Goal: Complete application form: Complete application form

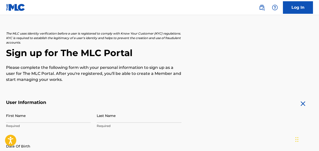
click at [78, 120] on input "First Name" at bounding box center [48, 115] width 85 height 14
type input "[PERSON_NAME]"
type input "[STREET_ADDRESS]"
type input "[GEOGRAPHIC_DATA]"
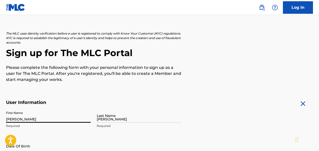
type input "[GEOGRAPHIC_DATA]"
type input "[US_STATE]"
type input "23224"
type input "[EMAIL_ADDRESS][DOMAIN_NAME]"
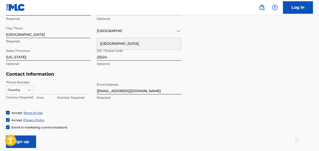
scroll to position [208, 0]
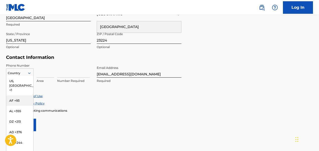
click at [31, 76] on div "AF +93, 2 of 216. 216 results available. Use Up and Down to choose options, pre…" at bounding box center [20, 72] width 28 height 8
click at [37, 94] on link "Terms of Use" at bounding box center [32, 96] width 19 height 4
click at [29, 72] on icon at bounding box center [29, 73] width 5 height 5
click at [17, 81] on div "US, [GEOGRAPHIC_DATA] +1" at bounding box center [19, 86] width 27 height 20
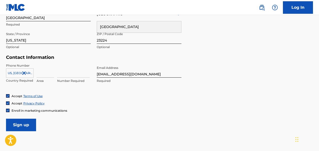
click at [41, 78] on div "Area" at bounding box center [46, 74] width 18 height 23
click at [42, 76] on input at bounding box center [46, 70] width 18 height 14
type input "804"
click at [64, 76] on input at bounding box center [73, 70] width 33 height 14
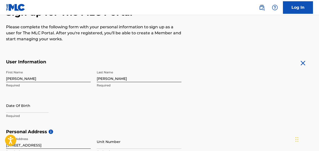
scroll to position [58, 0]
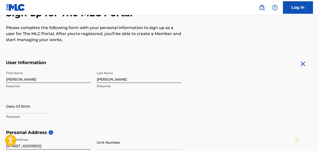
type input "8451346"
click at [34, 110] on input "text" at bounding box center [27, 106] width 43 height 14
select select "7"
select select "2025"
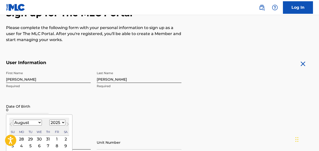
type input "0"
click at [40, 124] on select "January February March April May June July August September October November De…" at bounding box center [27, 123] width 29 height 6
select select "4"
click at [61, 124] on select "1899 1900 1901 1902 1903 1904 1905 1906 1907 1908 1909 1910 1911 1912 1913 1914…" at bounding box center [57, 123] width 16 height 6
select select "1987"
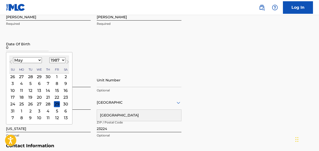
scroll to position [120, 0]
click at [64, 97] on div "23" at bounding box center [66, 97] width 6 height 6
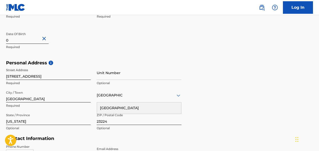
scroll to position [0, 0]
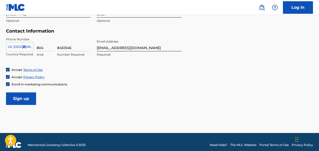
click at [34, 94] on input "Sign up" at bounding box center [21, 98] width 30 height 13
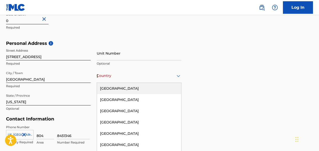
click at [178, 78] on div "[GEOGRAPHIC_DATA], 1 of 223. 223 results available. Use Up and Down to choose o…" at bounding box center [139, 76] width 85 height 14
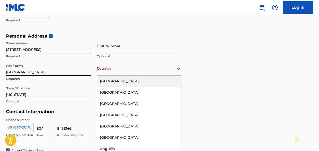
click at [158, 82] on div "[GEOGRAPHIC_DATA]" at bounding box center [139, 81] width 84 height 11
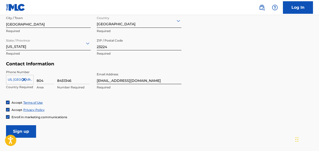
scroll to position [241, 0]
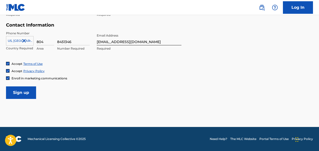
click at [18, 90] on input "Sign up" at bounding box center [21, 92] width 30 height 13
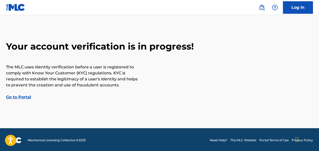
scroll to position [12, 0]
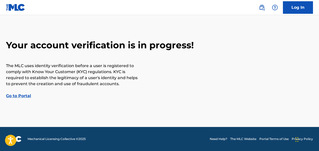
click at [20, 96] on link "Go to Portal" at bounding box center [18, 95] width 25 height 5
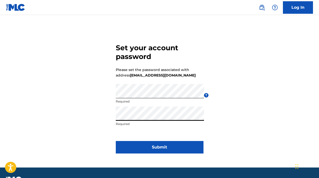
click at [137, 141] on button "Submit" at bounding box center [160, 147] width 88 height 13
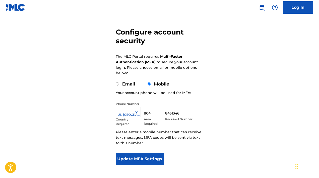
scroll to position [41, 0]
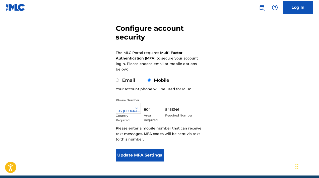
click at [118, 82] on div "Email" at bounding box center [125, 80] width 19 height 7
click at [116, 79] on input "Email" at bounding box center [117, 80] width 3 height 3
radio input "true"
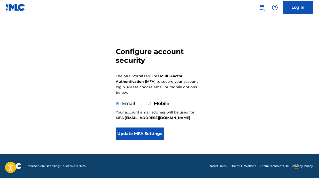
click at [141, 130] on button "Update MFA Settings" at bounding box center [140, 134] width 48 height 13
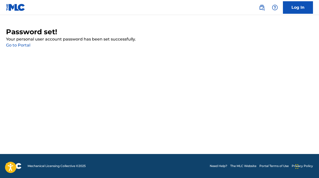
click at [18, 45] on link "Go to Portal" at bounding box center [18, 45] width 24 height 5
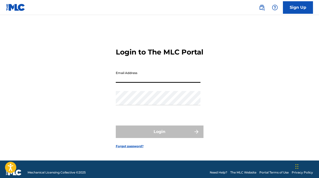
click at [126, 83] on input "Email Address" at bounding box center [158, 76] width 85 height 14
type input "[EMAIL_ADDRESS][DOMAIN_NAME]"
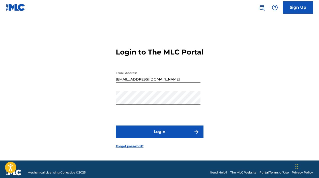
click at [116, 126] on button "Login" at bounding box center [160, 132] width 88 height 13
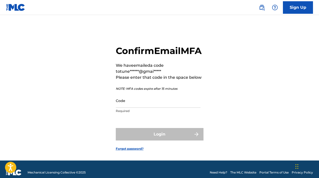
click at [154, 108] on input "Code" at bounding box center [158, 101] width 85 height 14
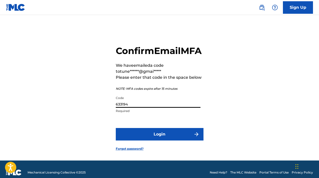
type input "633194"
click at [160, 141] on button "Login" at bounding box center [160, 134] width 88 height 13
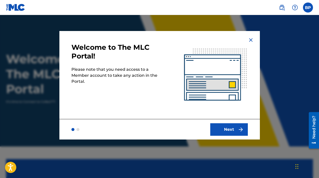
click at [221, 125] on button "Next" at bounding box center [229, 129] width 38 height 13
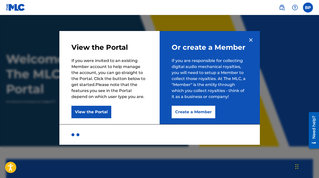
click at [204, 109] on button "Create a Member" at bounding box center [194, 112] width 44 height 13
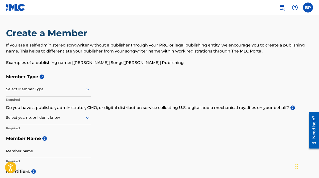
click at [87, 89] on icon at bounding box center [88, 89] width 6 height 6
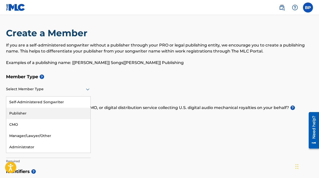
click at [70, 111] on div "Publisher" at bounding box center [48, 113] width 84 height 11
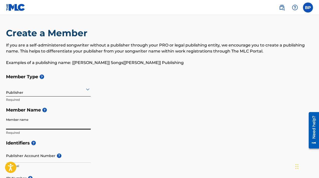
click at [61, 125] on input "Member name" at bounding box center [48, 122] width 85 height 14
type input "Bobbie Prosise"
type input "[STREET_ADDRESS]"
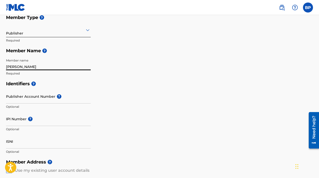
scroll to position [60, 0]
click at [46, 97] on input "Publisher Account Number ?" at bounding box center [48, 96] width 85 height 14
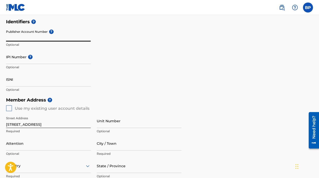
scroll to position [122, 0]
click at [9, 108] on div "Member Address ? Use my existing user account details Street Address 5618 Limes…" at bounding box center [159, 152] width 307 height 114
click at [8, 106] on div "Member Address ? Use my existing user account details Street Address 5618 Limes…" at bounding box center [159, 152] width 307 height 114
click at [9, 110] on div "Member Address ? Use my existing user account details Street Address 5618 Limes…" at bounding box center [159, 152] width 307 height 114
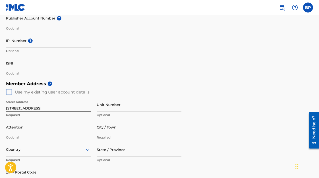
scroll to position [141, 0]
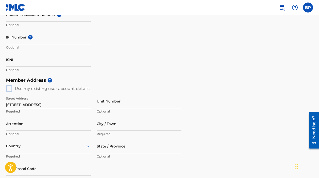
click at [7, 90] on div "Member Address ? Use my existing user account details Street Address 5618 Limes…" at bounding box center [159, 132] width 307 height 114
click at [8, 88] on div "Member Address ? Use my existing user account details Street Address 5618 Limes…" at bounding box center [159, 132] width 307 height 114
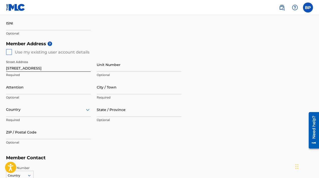
scroll to position [178, 0]
click at [21, 90] on input "Attention" at bounding box center [48, 87] width 85 height 14
type input "Bobbie Prosise"
type input "[GEOGRAPHIC_DATA]"
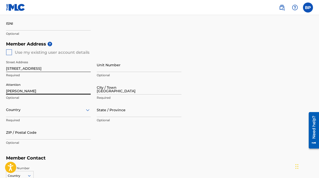
type input "[GEOGRAPHIC_DATA]"
type input "[US_STATE]"
type input "23224"
type input "1"
type input "804"
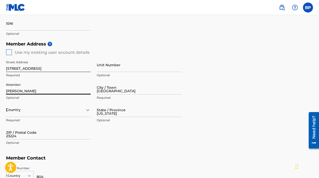
type input "8451346"
type input "[EMAIL_ADDRESS][DOMAIN_NAME]"
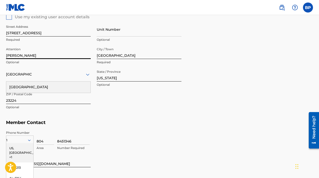
scroll to position [197, 0]
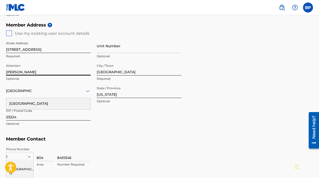
click at [99, 134] on h5 "Member Contact" at bounding box center [159, 139] width 307 height 11
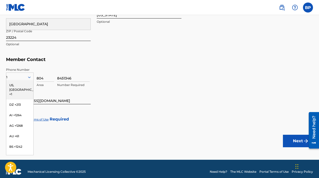
scroll to position [277, 0]
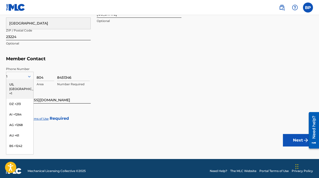
click at [21, 85] on div "US, [GEOGRAPHIC_DATA] +1" at bounding box center [19, 89] width 27 height 20
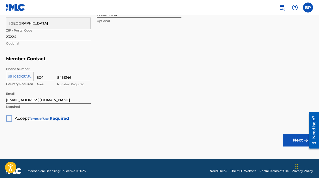
click at [11, 118] on div at bounding box center [9, 119] width 6 height 6
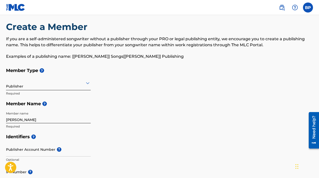
scroll to position [6, 0]
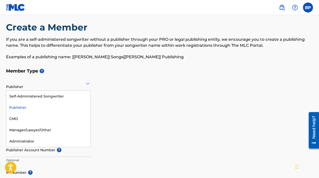
click at [88, 87] on div "Publisher" at bounding box center [48, 83] width 85 height 12
click at [86, 86] on icon at bounding box center [88, 84] width 6 height 6
click at [68, 99] on div "Self-Administered Songwriter" at bounding box center [48, 96] width 84 height 11
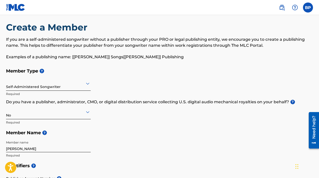
click at [82, 86] on div at bounding box center [48, 83] width 85 height 6
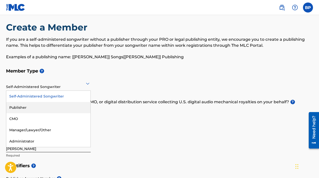
click at [66, 106] on div "Publisher" at bounding box center [48, 107] width 84 height 11
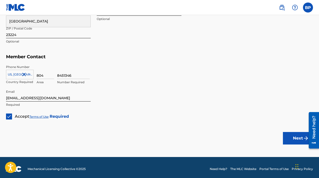
scroll to position [282, 0]
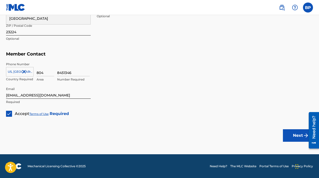
click at [297, 136] on button "Next" at bounding box center [298, 135] width 30 height 13
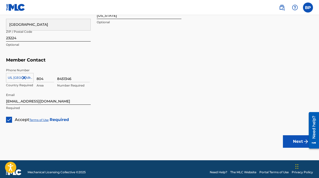
scroll to position [282, 0]
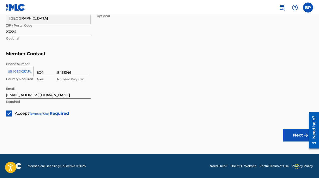
click at [296, 132] on button "Next" at bounding box center [298, 135] width 30 height 13
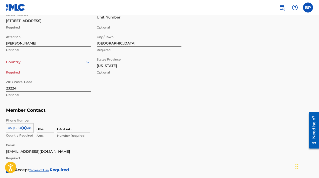
scroll to position [222, 0]
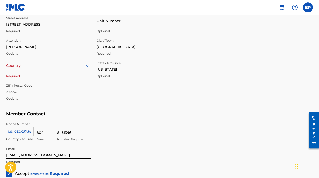
click at [84, 66] on div at bounding box center [48, 66] width 85 height 6
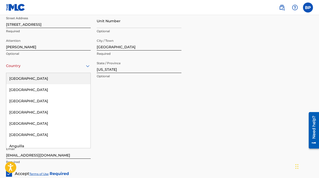
click at [64, 79] on div "[GEOGRAPHIC_DATA]" at bounding box center [48, 78] width 84 height 11
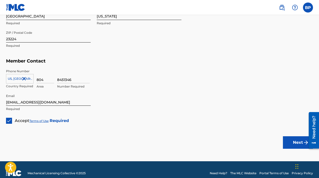
scroll to position [282, 0]
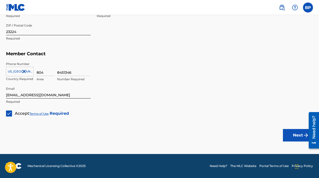
click at [294, 139] on button "Next" at bounding box center [298, 135] width 30 height 13
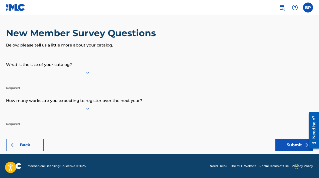
click at [86, 70] on icon at bounding box center [88, 73] width 6 height 6
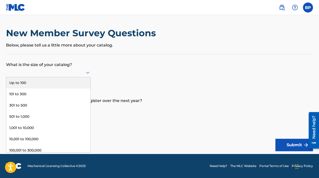
click at [69, 83] on div "Up to 100" at bounding box center [48, 82] width 84 height 11
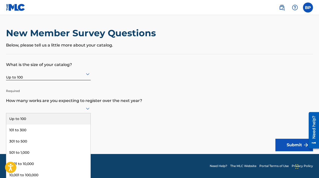
scroll to position [0, 0]
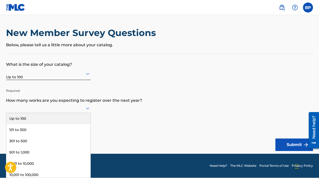
click at [86, 111] on icon at bounding box center [88, 108] width 6 height 6
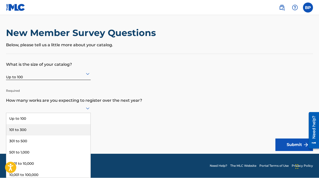
click at [78, 127] on div "101 to 300" at bounding box center [48, 129] width 84 height 11
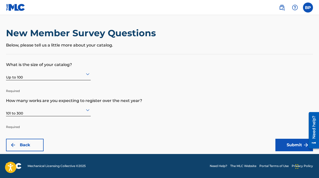
click at [283, 148] on button "Submit" at bounding box center [294, 145] width 38 height 13
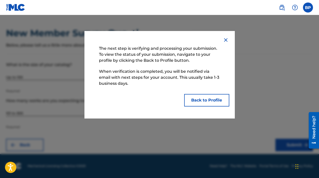
click at [217, 99] on button "Back to Profile" at bounding box center [206, 100] width 45 height 13
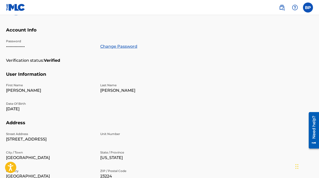
scroll to position [90, 0]
